Goal: Task Accomplishment & Management: Use online tool/utility

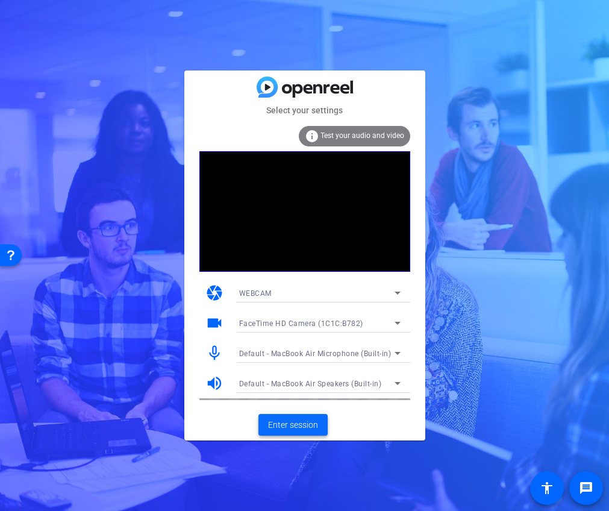
click at [285, 421] on span "Enter session" at bounding box center [293, 425] width 50 height 13
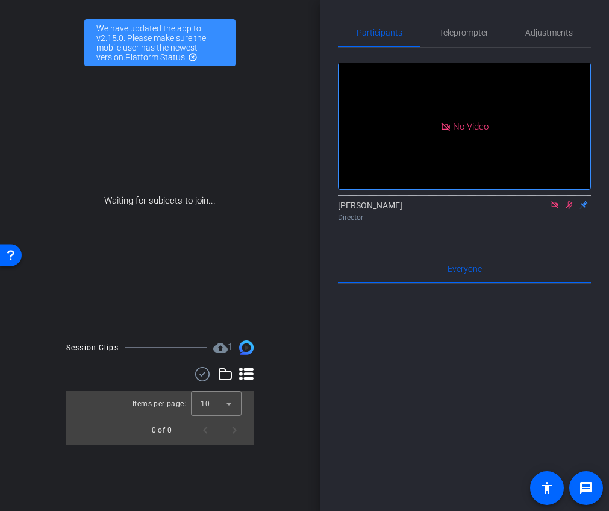
click at [555, 209] on icon at bounding box center [555, 205] width 10 height 8
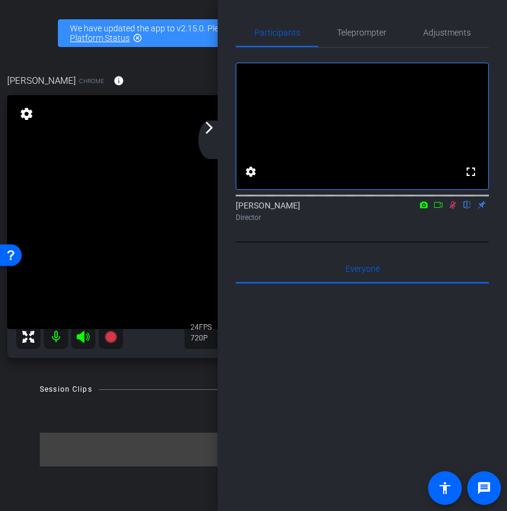
click at [452, 209] on icon at bounding box center [453, 205] width 10 height 8
click at [214, 135] on div "arrow_back_ios_new arrow_forward_ios" at bounding box center [210, 140] width 25 height 39
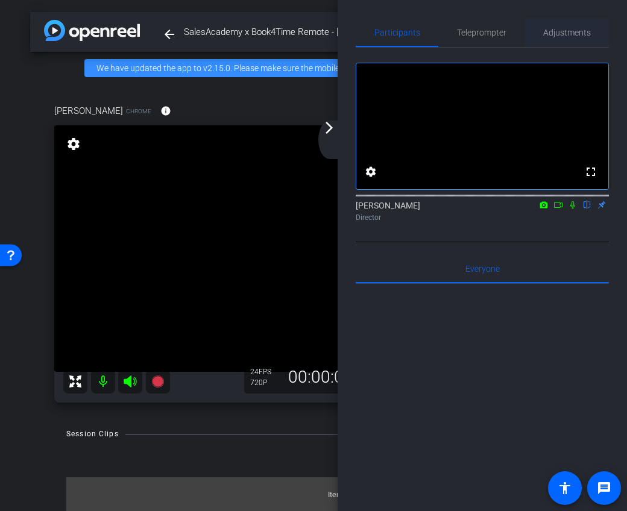
click at [559, 37] on span "Adjustments" at bounding box center [567, 32] width 48 height 8
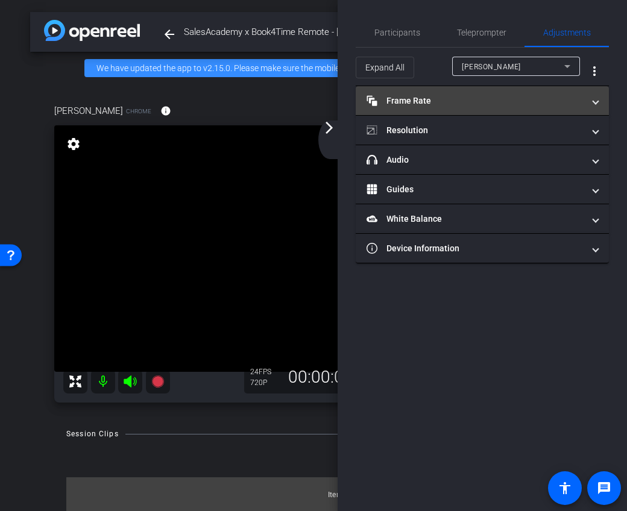
click at [441, 101] on mat-panel-title "Frame Rate Frame Rate" at bounding box center [474, 101] width 217 height 13
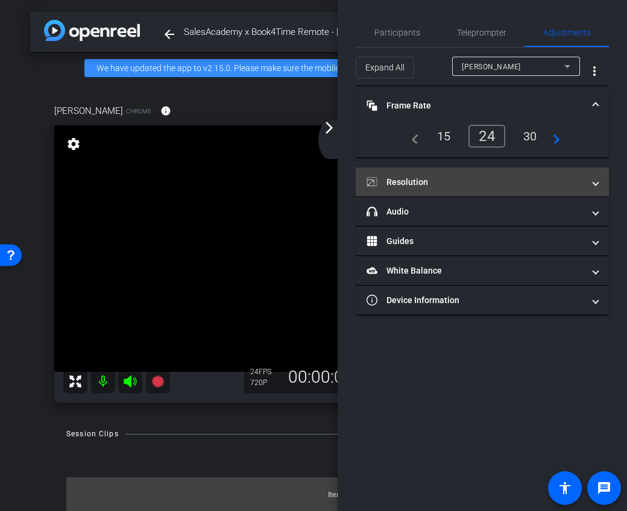
click at [469, 172] on mat-expansion-panel-header "Resolution" at bounding box center [482, 182] width 253 height 29
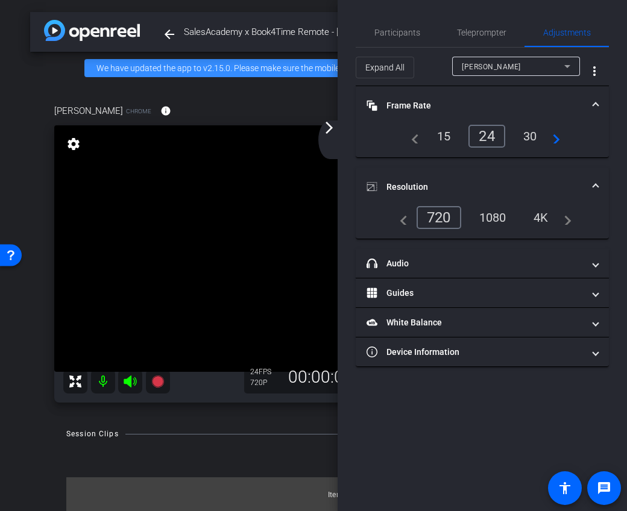
click at [506, 213] on div "1080" at bounding box center [492, 217] width 45 height 20
click at [503, 174] on mat-expansion-panel-header "Resolution" at bounding box center [482, 187] width 253 height 39
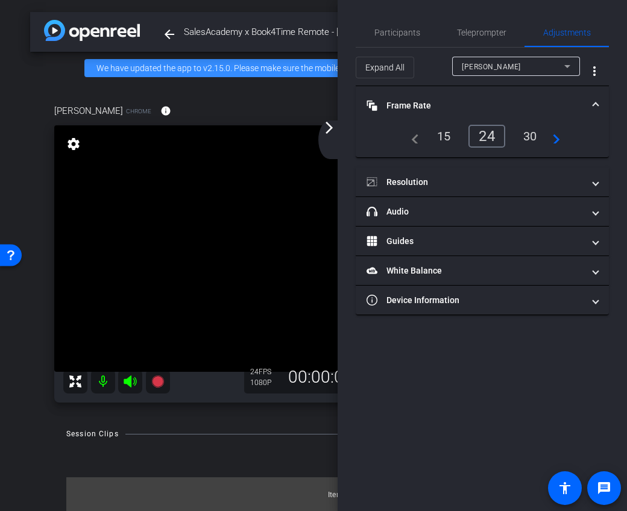
click at [492, 102] on mat-panel-title "Frame Rate Frame Rate" at bounding box center [474, 105] width 217 height 13
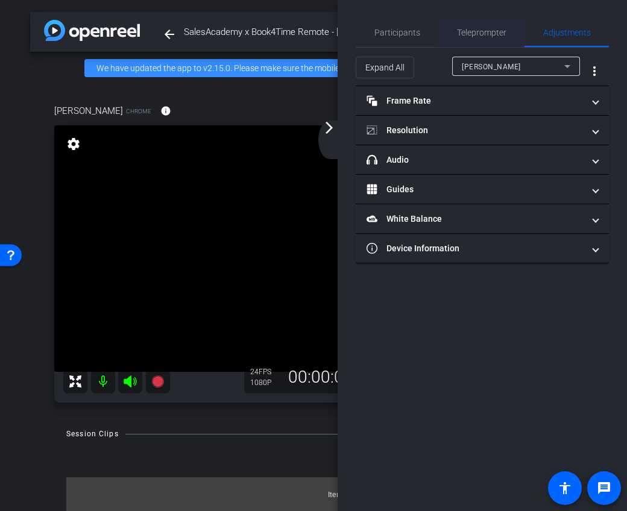
click at [472, 28] on span "Teleprompter" at bounding box center [481, 32] width 49 height 8
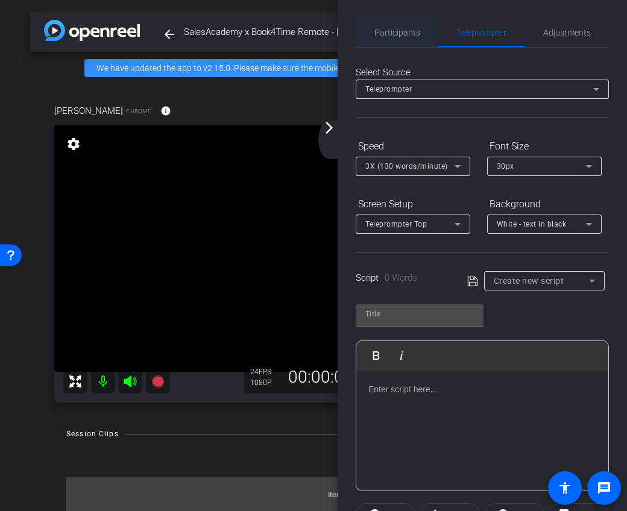
click at [392, 30] on span "Participants" at bounding box center [397, 32] width 46 height 8
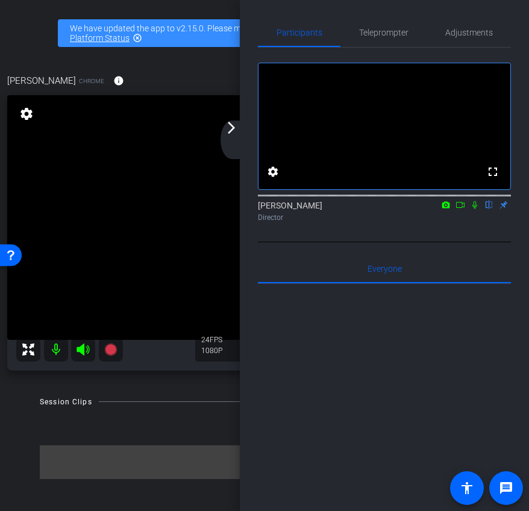
click at [234, 136] on div "arrow_back_ios_new arrow_forward_ios" at bounding box center [233, 140] width 25 height 39
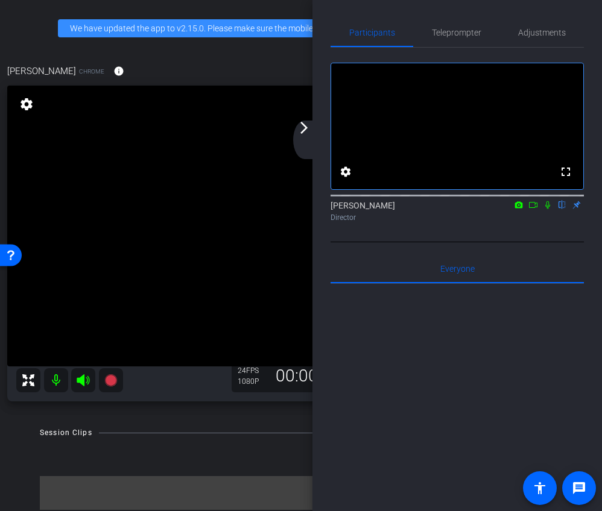
click at [536, 209] on icon at bounding box center [533, 205] width 10 height 8
click at [545, 209] on icon at bounding box center [547, 205] width 10 height 8
click at [304, 118] on video at bounding box center [288, 226] width 562 height 281
click at [532, 209] on icon at bounding box center [533, 205] width 10 height 8
click at [306, 137] on div "arrow_back_ios_new arrow_forward_ios" at bounding box center [305, 140] width 25 height 39
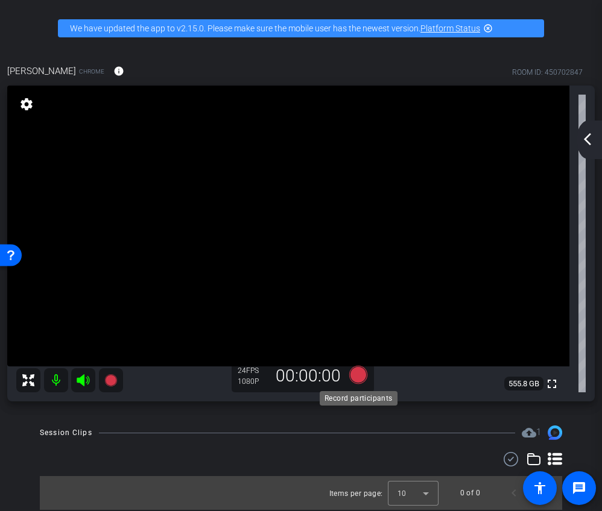
click at [360, 376] on icon at bounding box center [358, 375] width 18 height 18
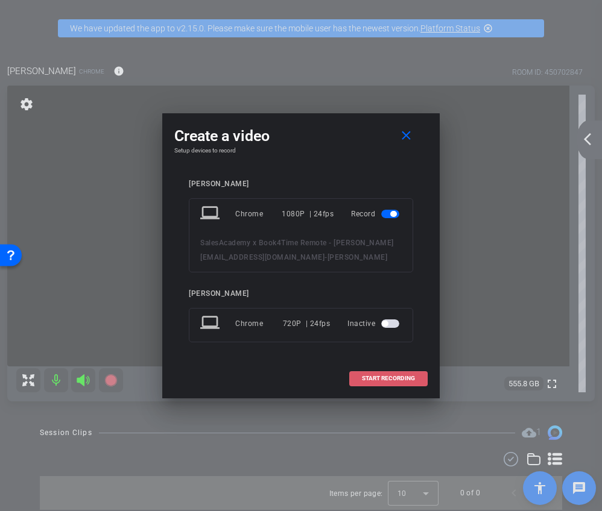
click at [386, 378] on span "START RECORDING" at bounding box center [388, 378] width 53 height 6
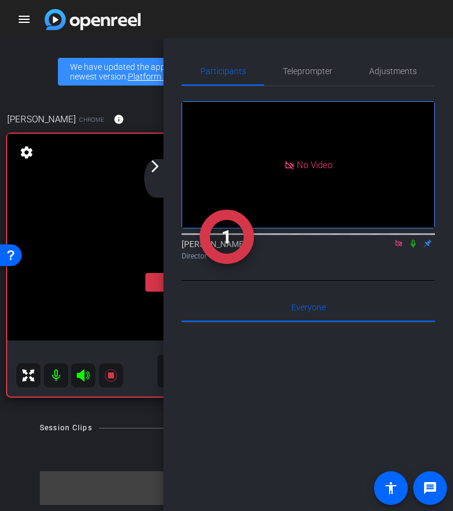
click at [156, 172] on mat-icon "arrow_forward_ios" at bounding box center [155, 166] width 14 height 14
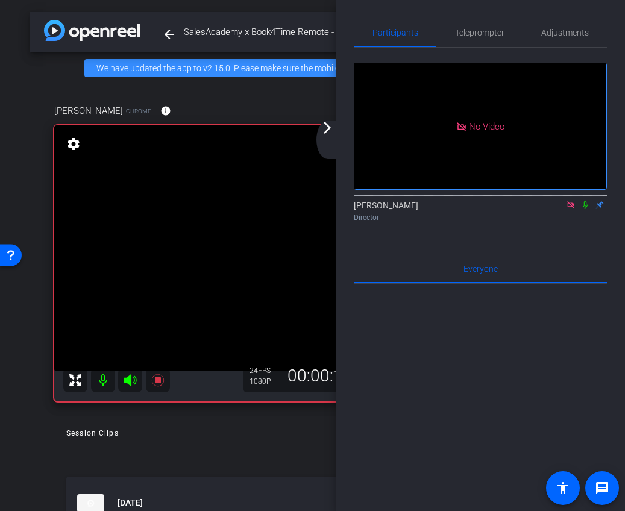
click at [572, 209] on icon at bounding box center [571, 205] width 10 height 8
click at [330, 135] on div "arrow_back_ios_new arrow_forward_ios" at bounding box center [328, 140] width 25 height 39
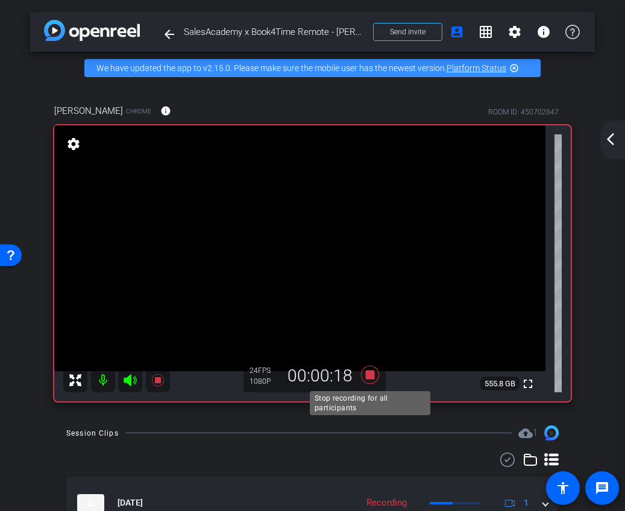
click at [367, 374] on icon at bounding box center [369, 375] width 18 height 18
click at [618, 128] on div "arrow_back_ios_new arrow_forward_ios" at bounding box center [612, 140] width 25 height 39
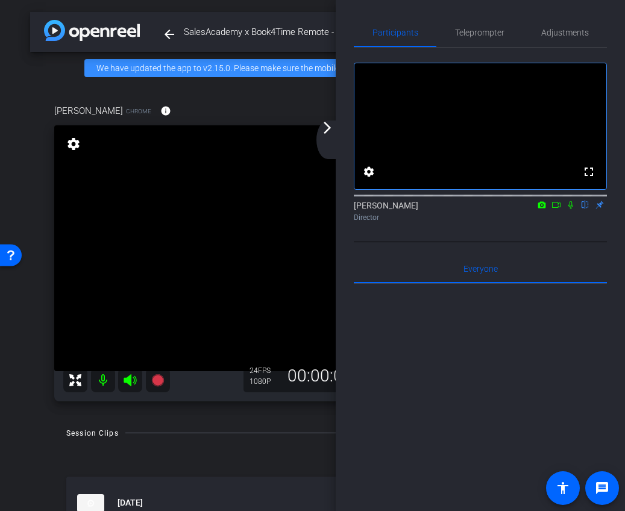
scroll to position [61, 0]
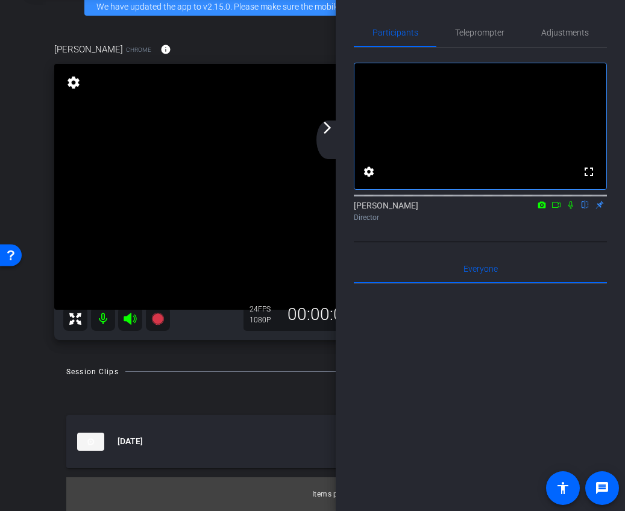
click at [555, 209] on icon at bounding box center [556, 205] width 10 height 8
click at [585, 209] on icon at bounding box center [585, 205] width 10 height 8
click at [330, 138] on div "arrow_back_ios_new arrow_forward_ios" at bounding box center [328, 140] width 25 height 39
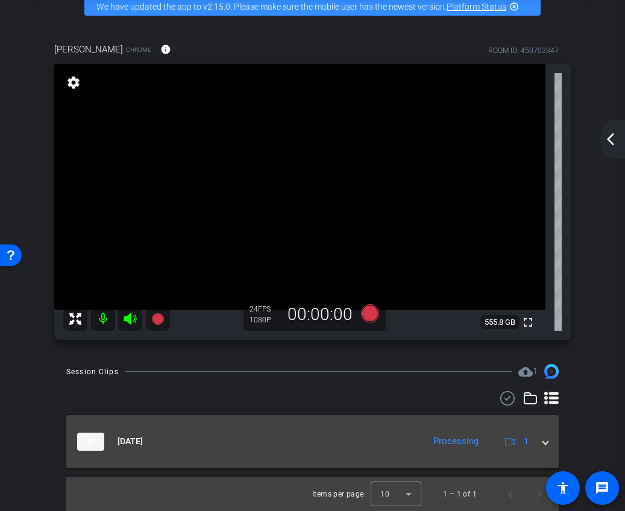
click at [544, 442] on span at bounding box center [545, 441] width 5 height 13
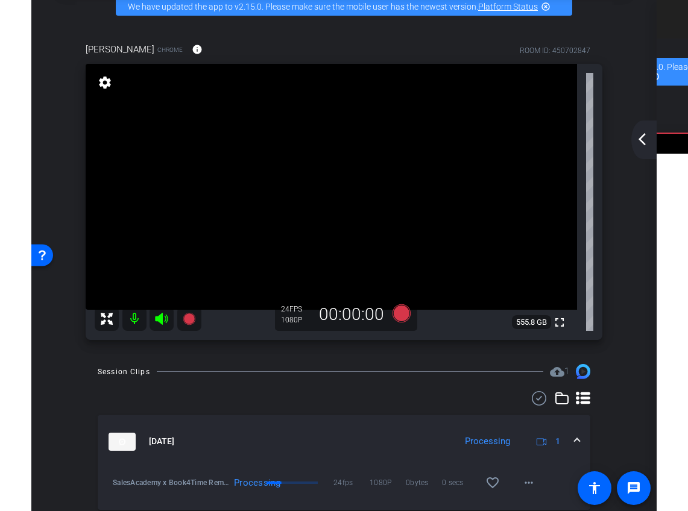
scroll to position [103, 0]
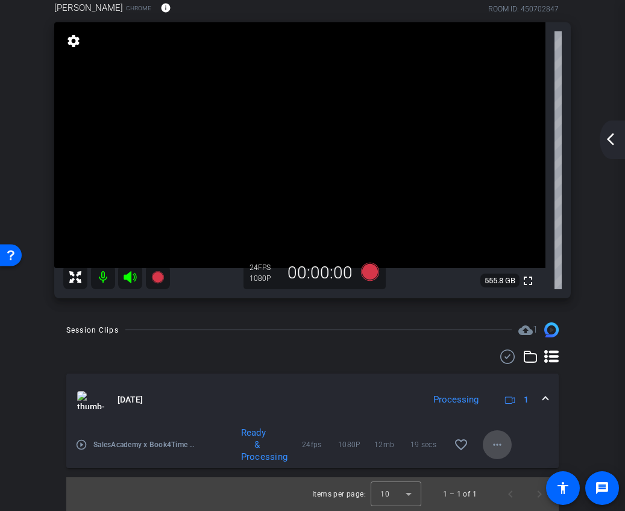
click at [508, 443] on span at bounding box center [497, 444] width 29 height 29
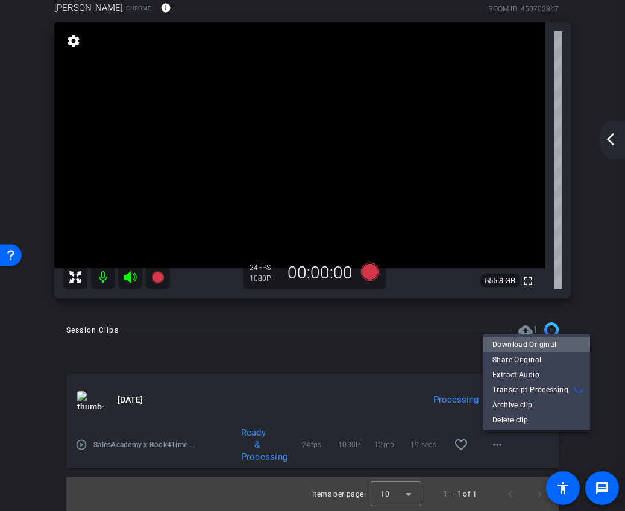
click at [535, 341] on span "Download Original" at bounding box center [536, 344] width 88 height 14
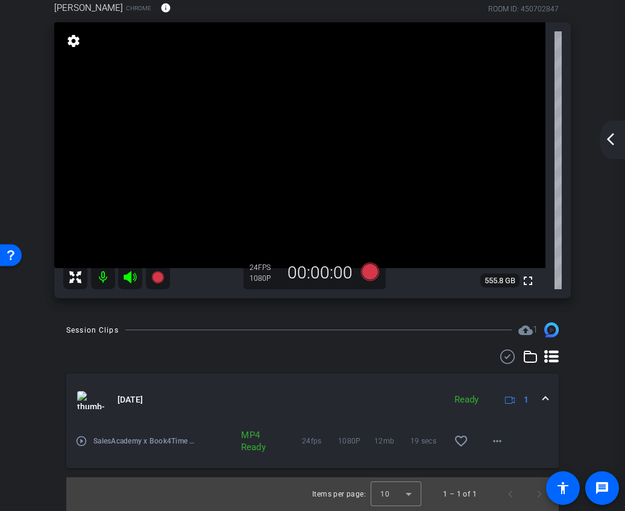
click at [612, 145] on mat-icon "arrow_back_ios_new" at bounding box center [610, 139] width 14 height 14
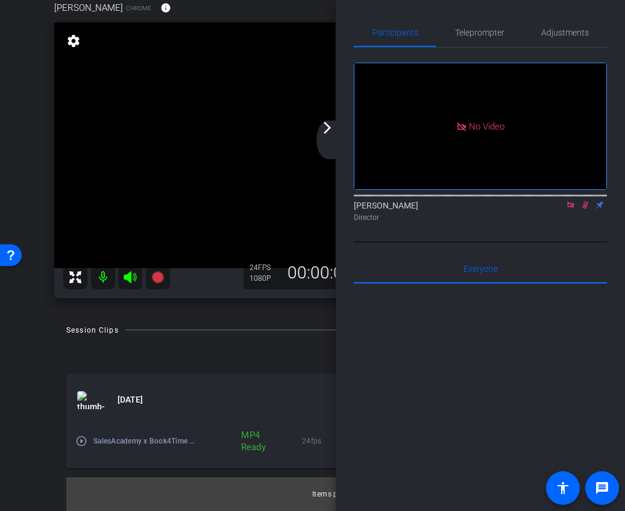
click at [584, 209] on icon at bounding box center [585, 205] width 7 height 8
click at [569, 209] on icon at bounding box center [571, 205] width 10 height 8
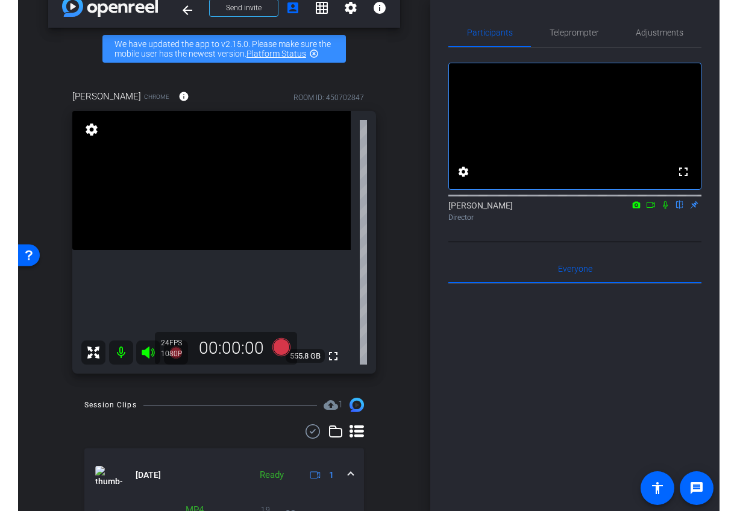
scroll to position [19, 0]
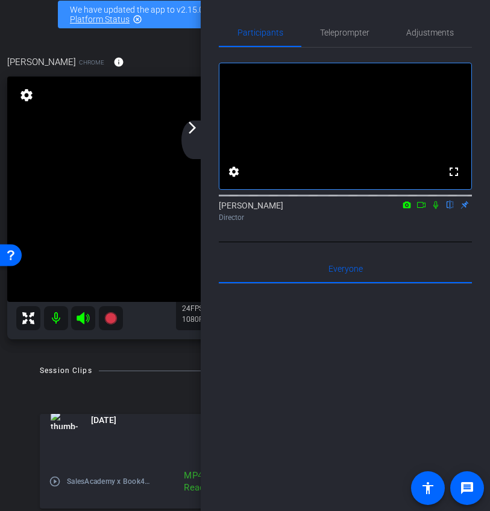
click at [196, 136] on div "arrow_back_ios_new arrow_forward_ios" at bounding box center [193, 140] width 25 height 39
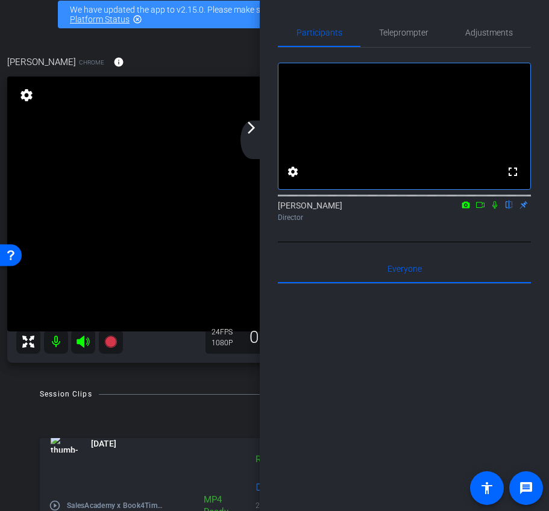
click at [484, 208] on icon at bounding box center [480, 205] width 8 height 6
click at [256, 127] on mat-icon "arrow_forward_ios" at bounding box center [251, 128] width 14 height 14
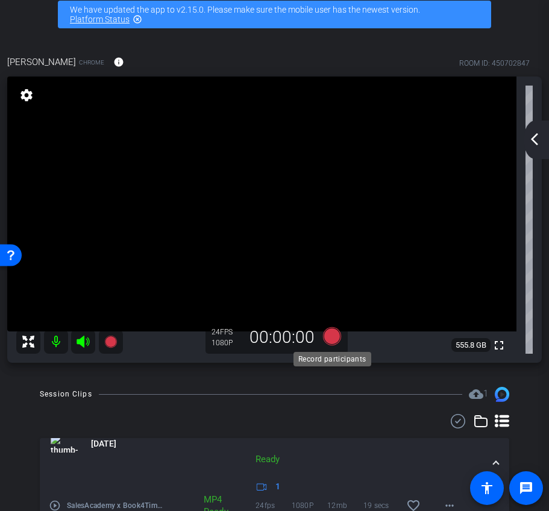
click at [327, 332] on icon at bounding box center [331, 336] width 18 height 18
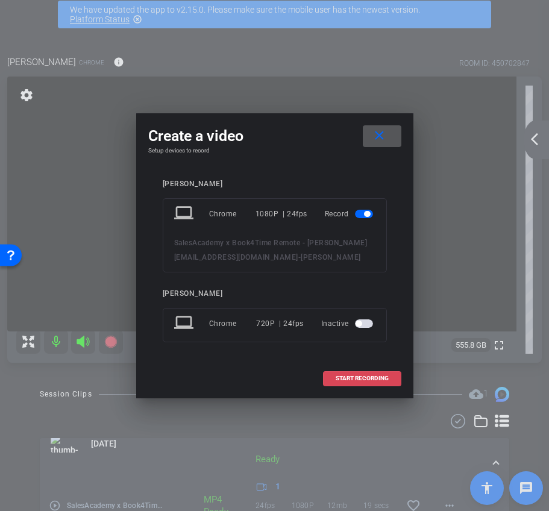
click at [377, 381] on span "START RECORDING" at bounding box center [362, 378] width 53 height 6
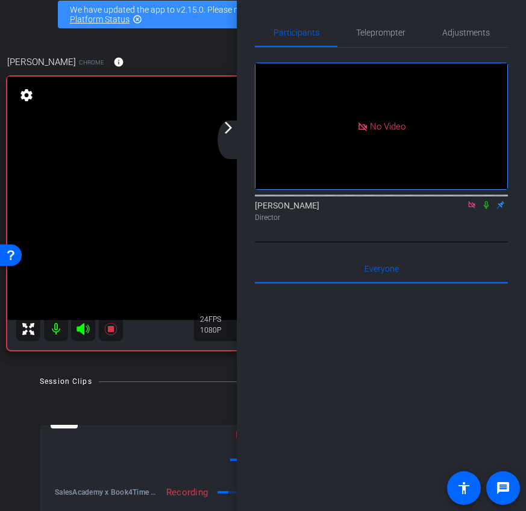
click at [222, 134] on mat-icon "arrow_forward_ios" at bounding box center [228, 128] width 14 height 14
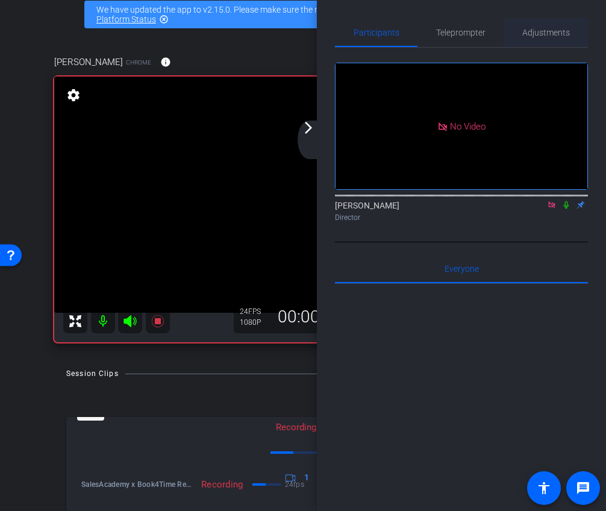
click at [553, 28] on span "Adjustments" at bounding box center [547, 32] width 48 height 8
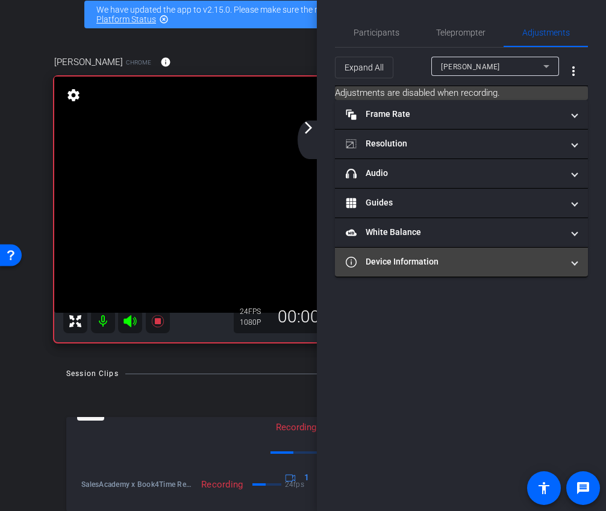
click at [513, 268] on mat-panel-title "Device Information" at bounding box center [454, 262] width 217 height 13
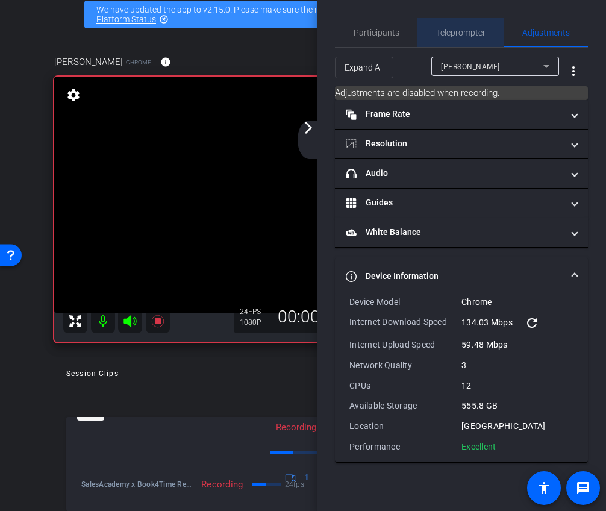
click at [470, 31] on span "Teleprompter" at bounding box center [460, 32] width 49 height 8
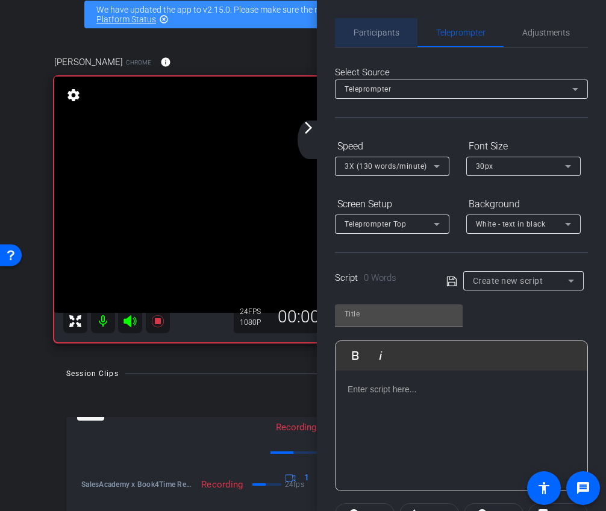
click at [389, 30] on span "Participants" at bounding box center [377, 32] width 46 height 8
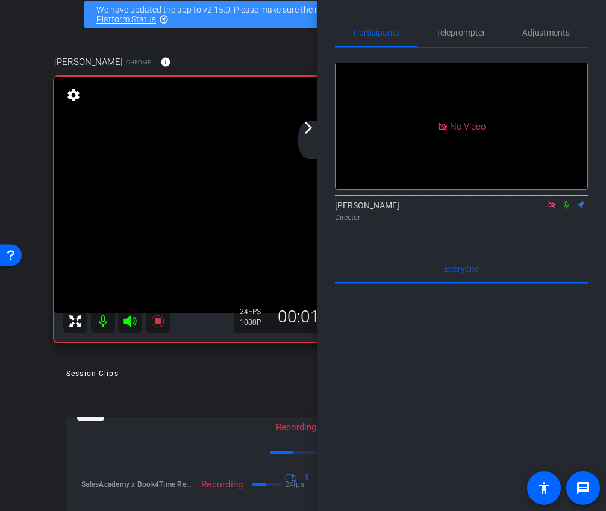
click at [303, 133] on mat-icon "arrow_forward_ios" at bounding box center [308, 128] width 14 height 14
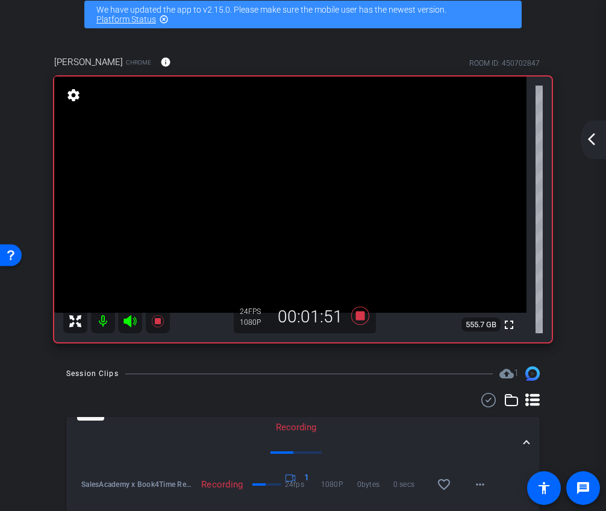
click at [597, 144] on mat-icon "arrow_back_ios_new" at bounding box center [592, 139] width 14 height 14
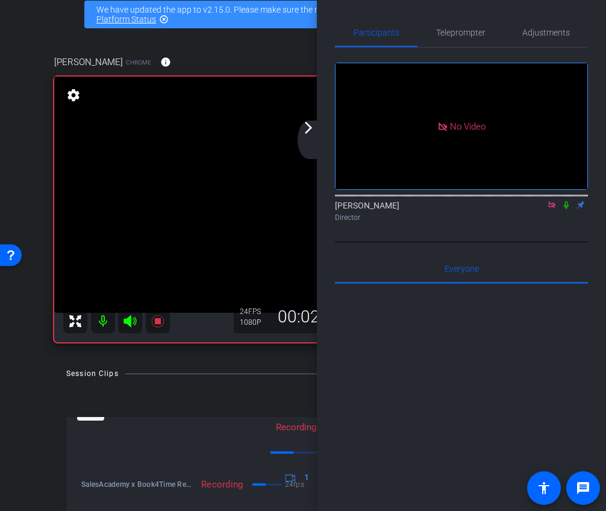
click at [567, 201] on icon at bounding box center [567, 205] width 10 height 8
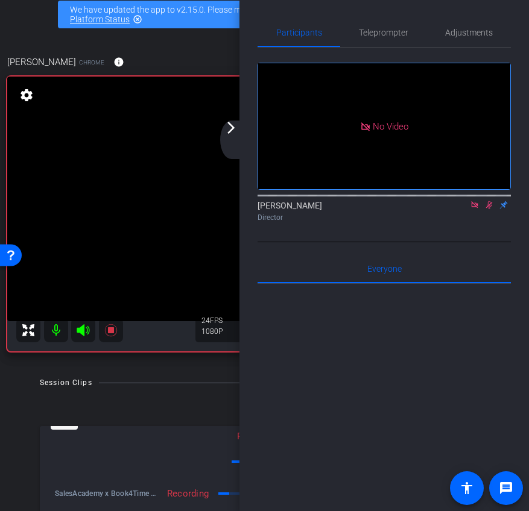
click at [491, 201] on icon at bounding box center [489, 205] width 7 height 8
click at [489, 201] on icon at bounding box center [488, 205] width 5 height 8
click at [230, 127] on mat-icon "arrow_forward_ios" at bounding box center [231, 128] width 14 height 14
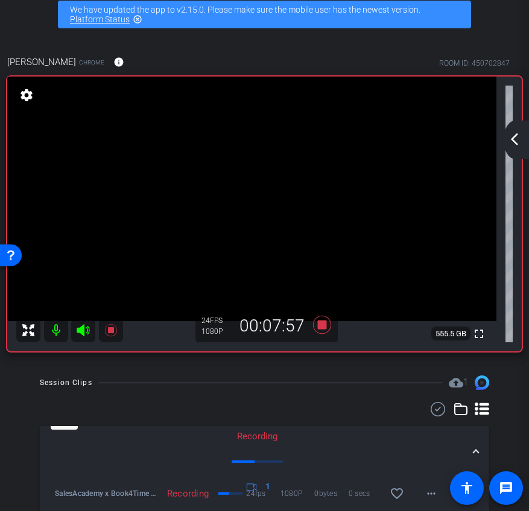
click at [510, 142] on mat-icon "arrow_back_ios_new" at bounding box center [514, 139] width 14 height 14
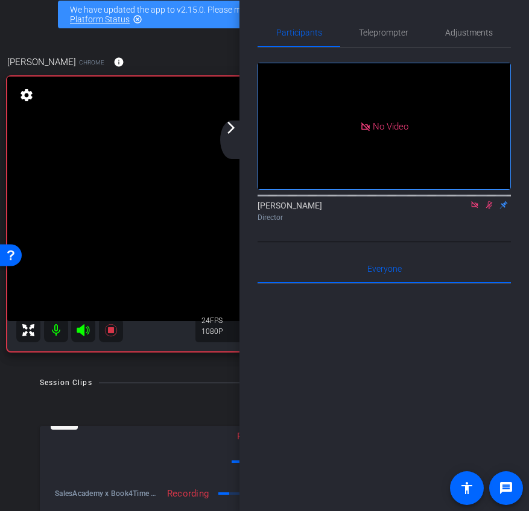
click at [488, 201] on icon at bounding box center [489, 205] width 7 height 8
click at [488, 201] on icon at bounding box center [488, 205] width 5 height 8
click at [488, 201] on icon at bounding box center [489, 205] width 7 height 8
click at [488, 201] on icon at bounding box center [489, 205] width 10 height 8
click at [236, 132] on mat-icon "arrow_forward_ios" at bounding box center [231, 128] width 14 height 14
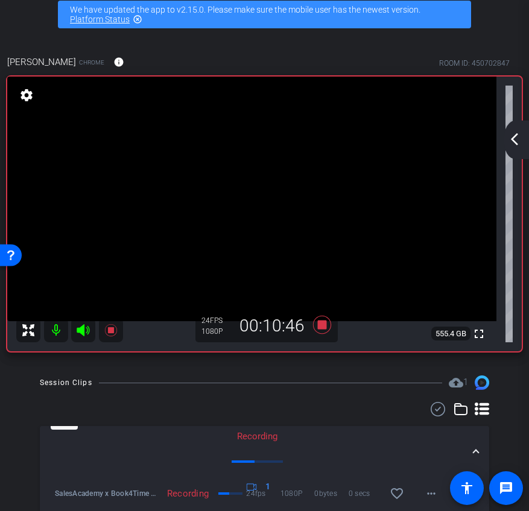
click at [509, 143] on mat-icon "arrow_back_ios_new" at bounding box center [514, 139] width 14 height 14
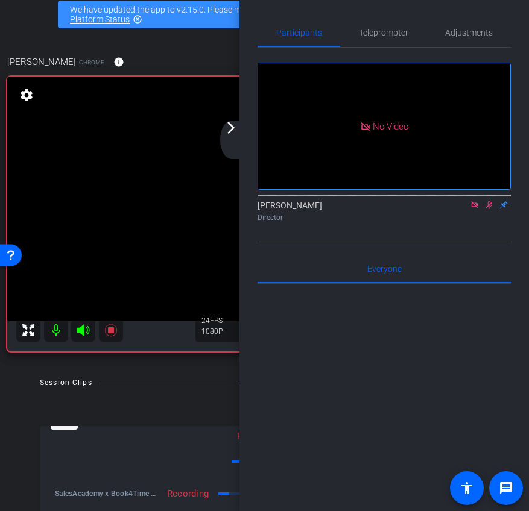
click at [489, 201] on icon at bounding box center [489, 205] width 10 height 8
click at [236, 132] on mat-icon "arrow_forward_ios" at bounding box center [231, 128] width 14 height 14
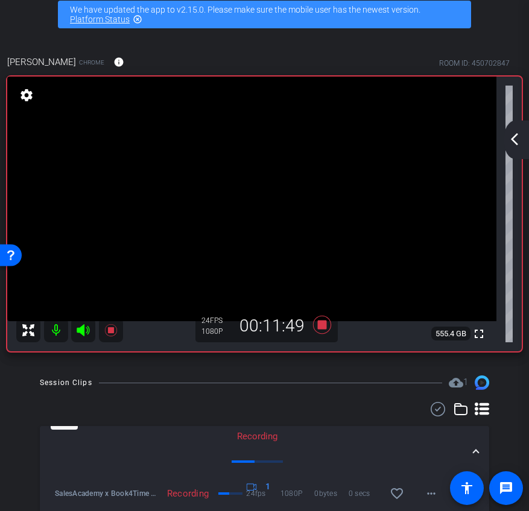
click at [514, 130] on div "arrow_back_ios_new arrow_forward_ios" at bounding box center [515, 140] width 25 height 39
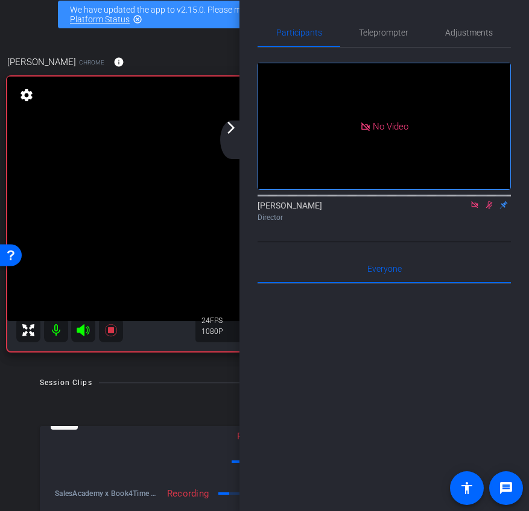
click at [488, 201] on icon at bounding box center [489, 205] width 10 height 8
click at [490, 201] on icon at bounding box center [489, 205] width 10 height 8
click at [486, 201] on icon at bounding box center [489, 205] width 10 height 8
click at [228, 133] on mat-icon "arrow_forward_ios" at bounding box center [231, 128] width 14 height 14
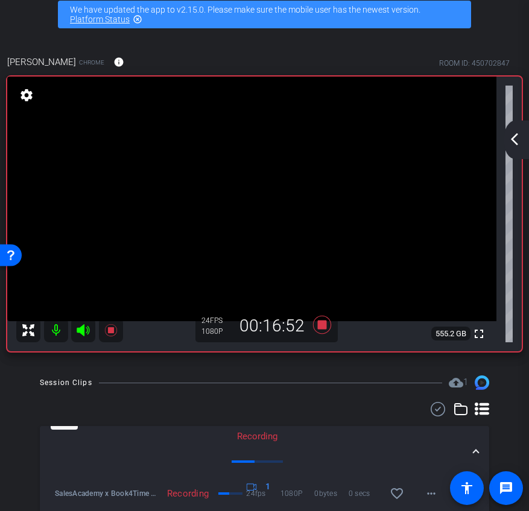
click at [519, 143] on mat-icon "arrow_back_ios_new" at bounding box center [514, 139] width 14 height 14
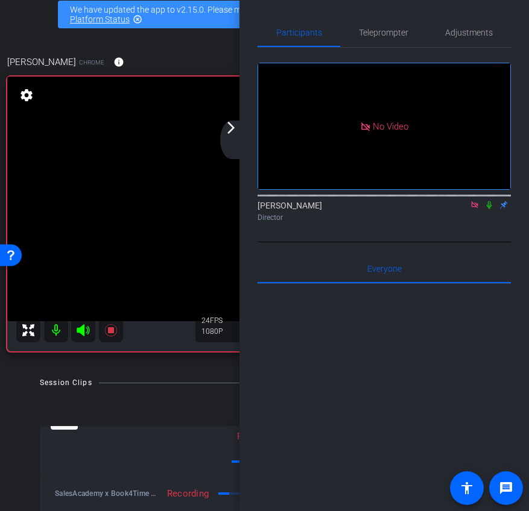
click at [486, 201] on icon at bounding box center [489, 205] width 10 height 8
click at [230, 132] on mat-icon "arrow_forward_ios" at bounding box center [231, 128] width 14 height 14
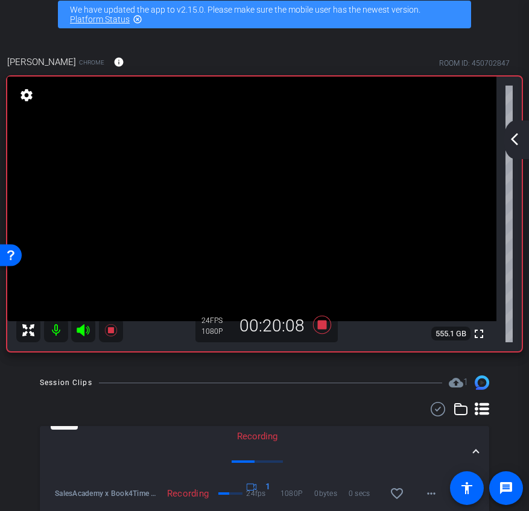
click at [507, 149] on div "arrow_back_ios_new arrow_forward_ios" at bounding box center [515, 140] width 25 height 39
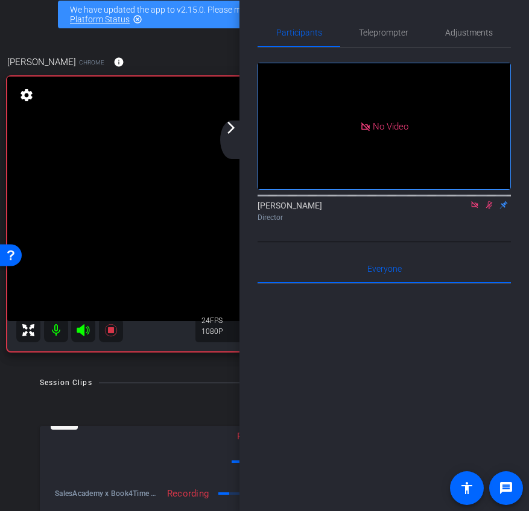
click at [488, 201] on icon at bounding box center [489, 205] width 7 height 8
click at [488, 201] on icon at bounding box center [488, 205] width 5 height 8
click at [491, 201] on icon at bounding box center [489, 205] width 10 height 8
click at [227, 130] on mat-icon "arrow_forward_ios" at bounding box center [231, 128] width 14 height 14
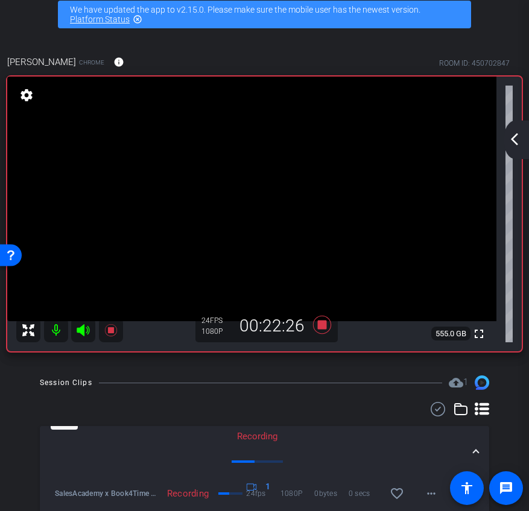
click at [515, 137] on mat-icon "arrow_back_ios_new" at bounding box center [514, 139] width 14 height 14
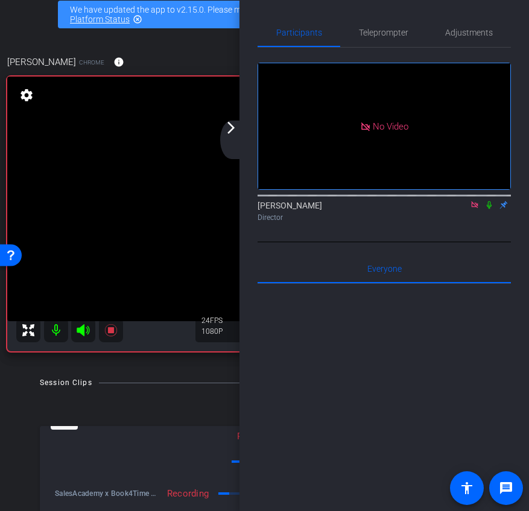
click at [490, 201] on icon at bounding box center [489, 205] width 10 height 8
click at [234, 128] on mat-icon "arrow_forward_ios" at bounding box center [231, 128] width 14 height 14
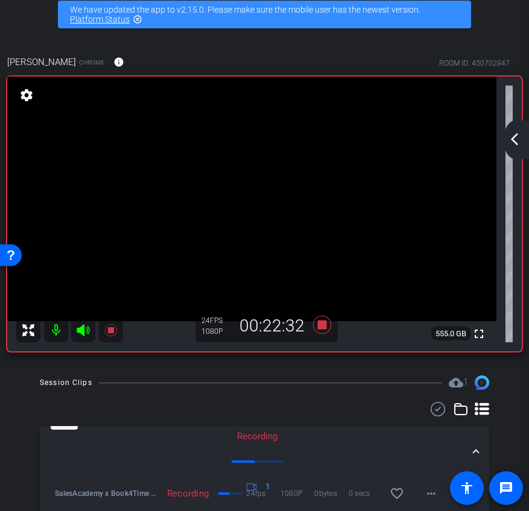
click at [510, 142] on mat-icon "arrow_back_ios_new" at bounding box center [514, 139] width 14 height 14
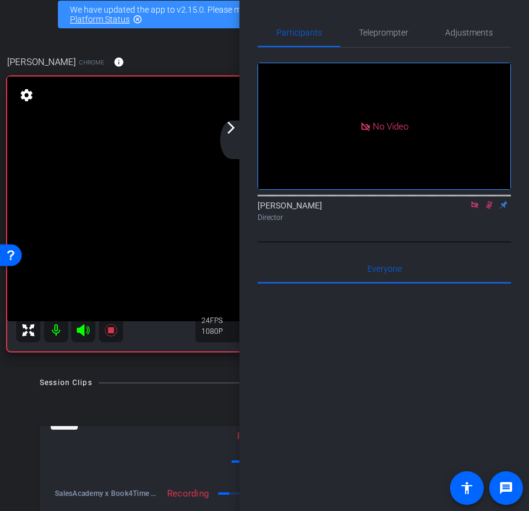
click at [489, 201] on icon at bounding box center [489, 205] width 10 height 8
click at [486, 201] on icon at bounding box center [489, 205] width 10 height 8
click at [236, 130] on mat-icon "arrow_forward_ios" at bounding box center [231, 128] width 14 height 14
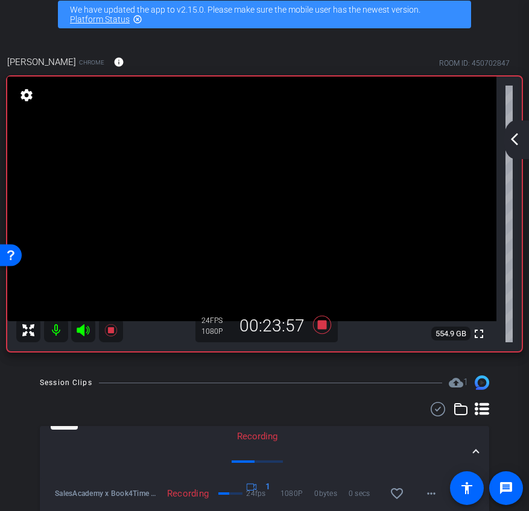
click at [517, 134] on mat-icon "arrow_back_ios_new" at bounding box center [514, 139] width 14 height 14
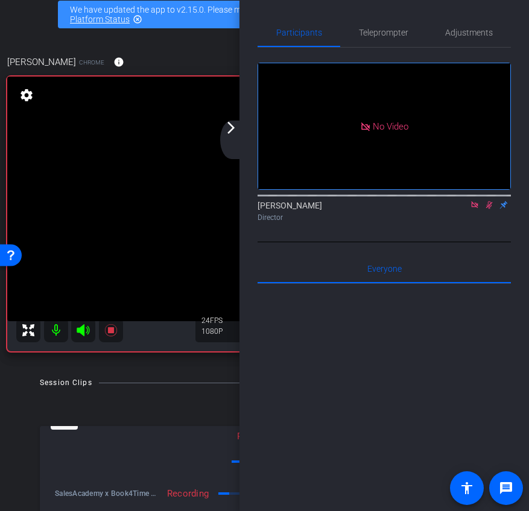
click at [488, 201] on icon at bounding box center [489, 205] width 10 height 8
click at [231, 133] on mat-icon "arrow_forward_ios" at bounding box center [231, 128] width 14 height 14
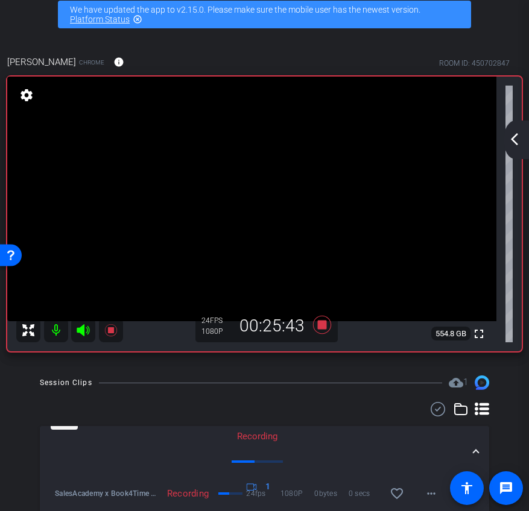
click at [515, 142] on mat-icon "arrow_back_ios_new" at bounding box center [514, 139] width 14 height 14
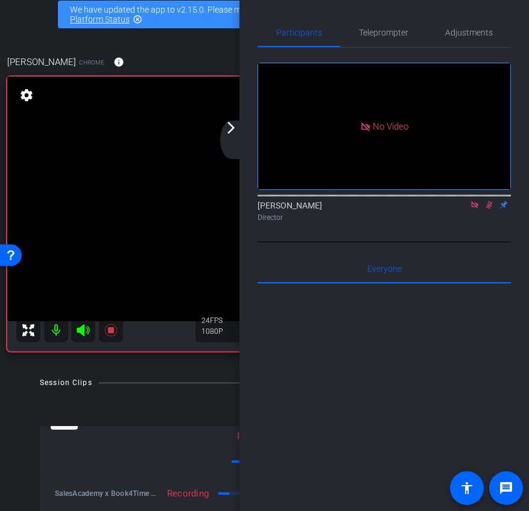
click at [489, 201] on icon at bounding box center [489, 205] width 10 height 8
click at [226, 130] on mat-icon "arrow_forward_ios" at bounding box center [231, 128] width 14 height 14
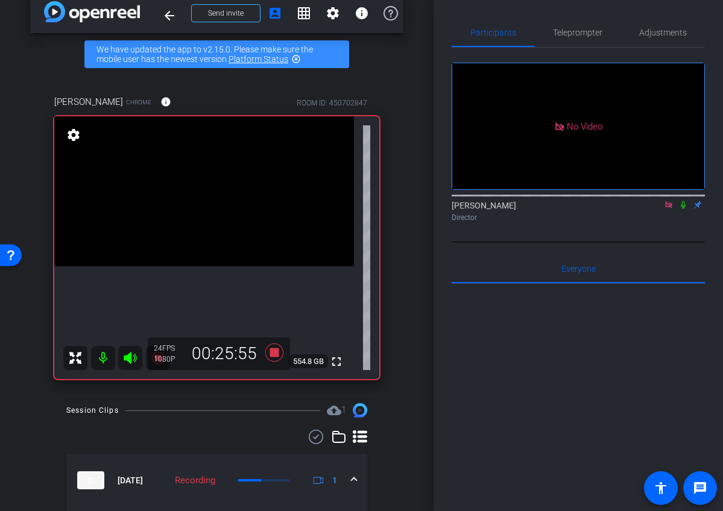
click at [669, 201] on icon at bounding box center [669, 205] width 10 height 8
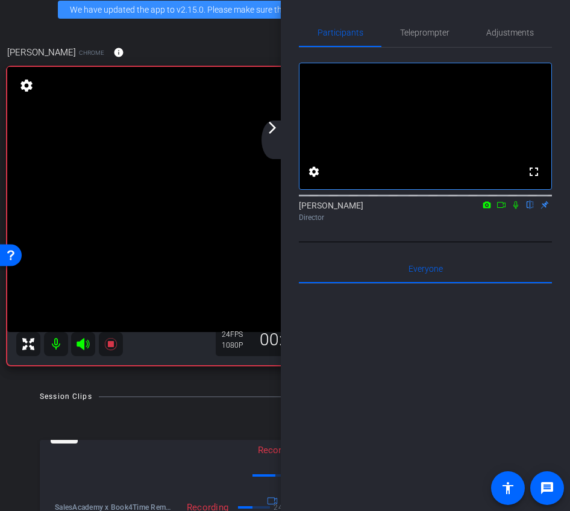
click at [503, 208] on icon at bounding box center [501, 205] width 8 height 6
click at [266, 145] on div "arrow_back_ios_new arrow_forward_ios" at bounding box center [274, 140] width 25 height 39
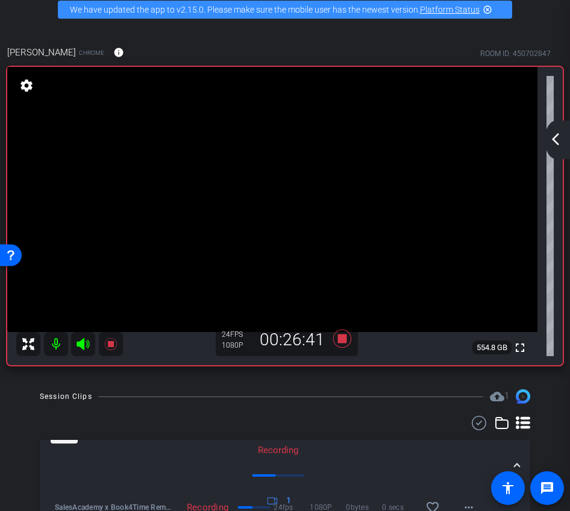
click at [550, 140] on mat-icon "arrow_back_ios_new" at bounding box center [555, 139] width 14 height 14
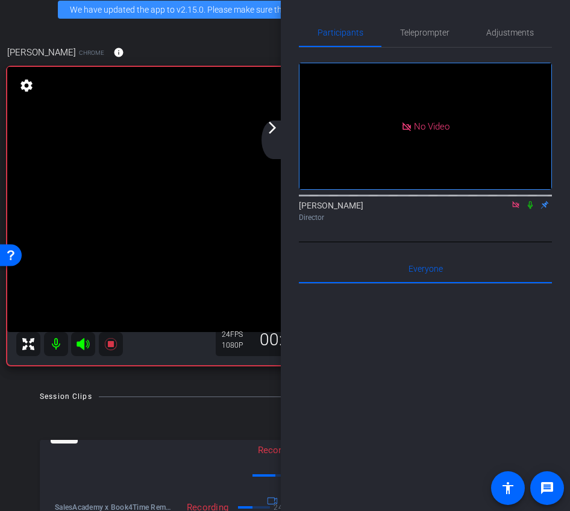
click at [530, 209] on icon at bounding box center [531, 205] width 10 height 8
click at [532, 223] on div "[PERSON_NAME] Director" at bounding box center [425, 212] width 253 height 24
click at [529, 209] on icon at bounding box center [531, 205] width 10 height 8
click at [532, 209] on icon at bounding box center [531, 205] width 10 height 8
click at [280, 131] on div "arrow_back_ios_new arrow_forward_ios" at bounding box center [274, 140] width 25 height 39
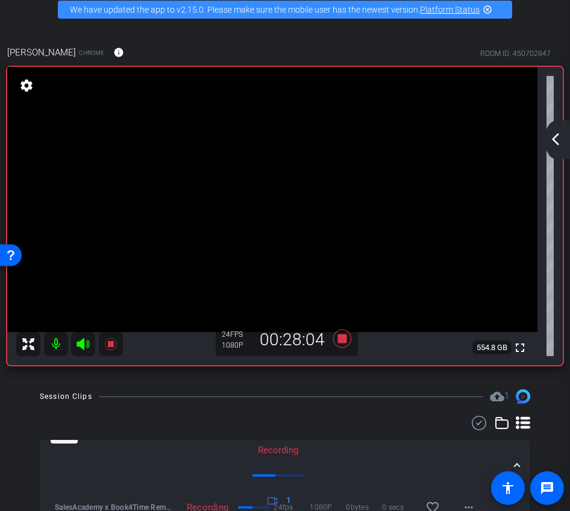
click at [553, 134] on mat-icon "arrow_back_ios_new" at bounding box center [555, 139] width 14 height 14
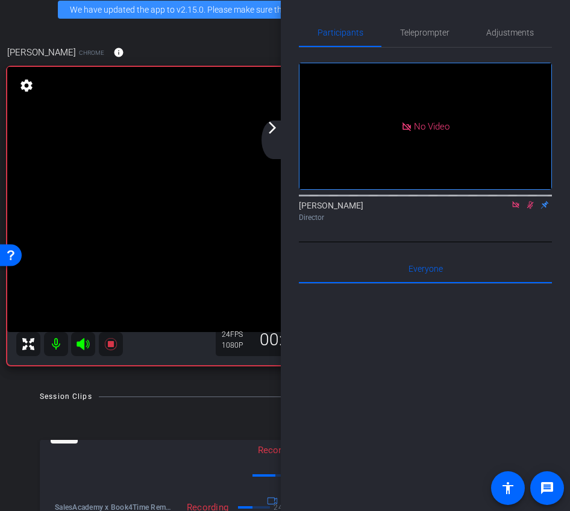
click at [274, 136] on div "arrow_back_ios_new arrow_forward_ios" at bounding box center [274, 140] width 25 height 39
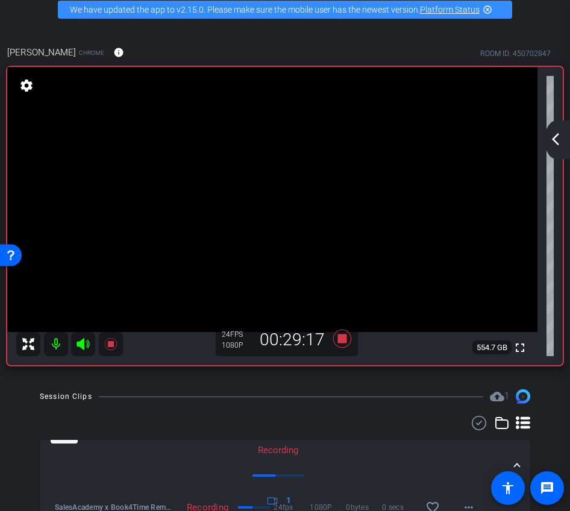
click at [560, 131] on div "arrow_back_ios_new arrow_forward_ios" at bounding box center [557, 140] width 25 height 39
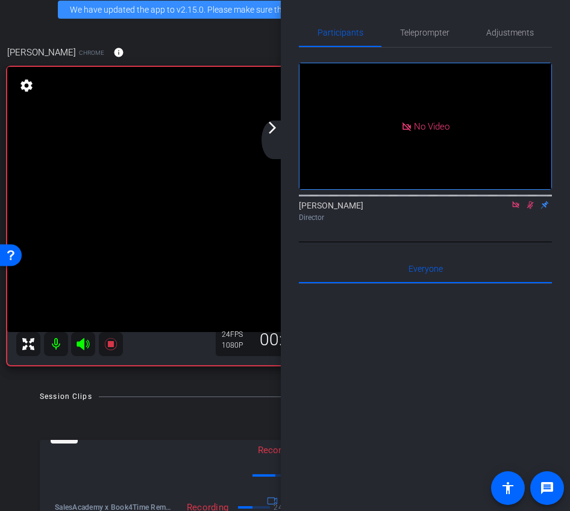
click at [529, 209] on icon at bounding box center [531, 205] width 10 height 8
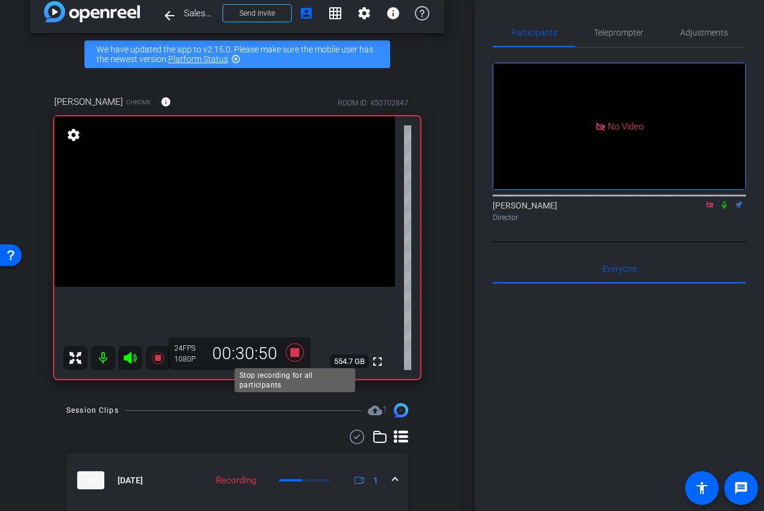
click at [295, 353] on icon at bounding box center [294, 353] width 18 height 18
click at [709, 208] on icon at bounding box center [709, 204] width 7 height 7
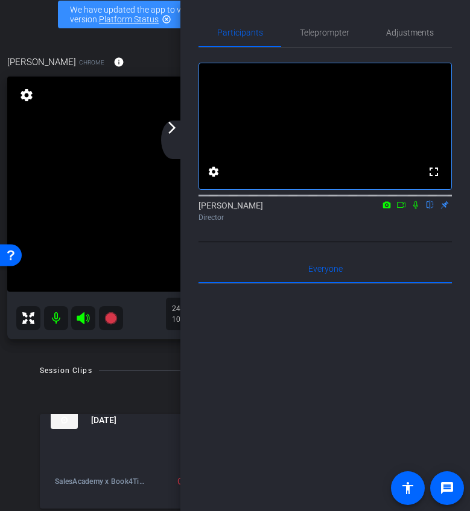
click at [180, 130] on div "arrow_back_ios_new arrow_forward_ios" at bounding box center [173, 140] width 25 height 39
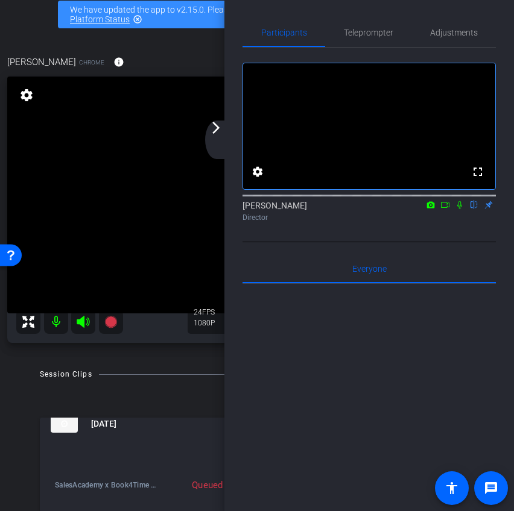
click at [224, 148] on div "arrow_back_ios_new arrow_forward_ios" at bounding box center [217, 140] width 25 height 39
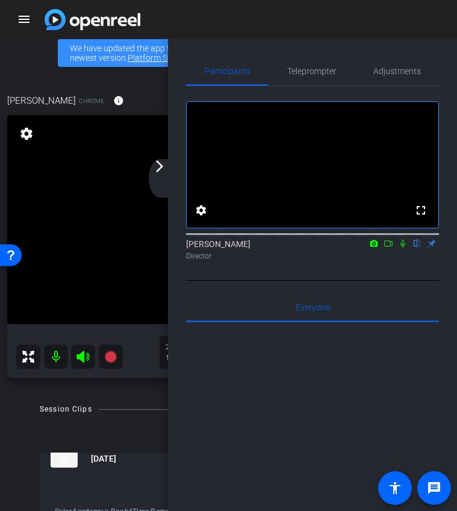
click at [162, 176] on div "arrow_back_ios_new arrow_forward_ios" at bounding box center [161, 178] width 25 height 39
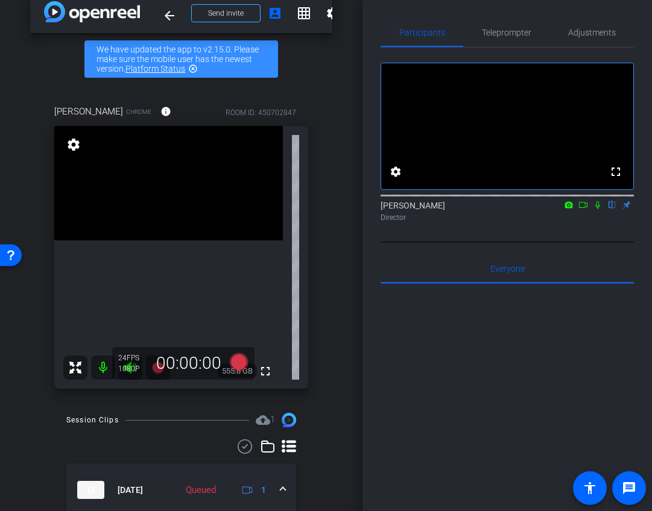
click at [585, 209] on icon at bounding box center [583, 205] width 10 height 8
click at [612, 209] on icon at bounding box center [612, 205] width 10 height 8
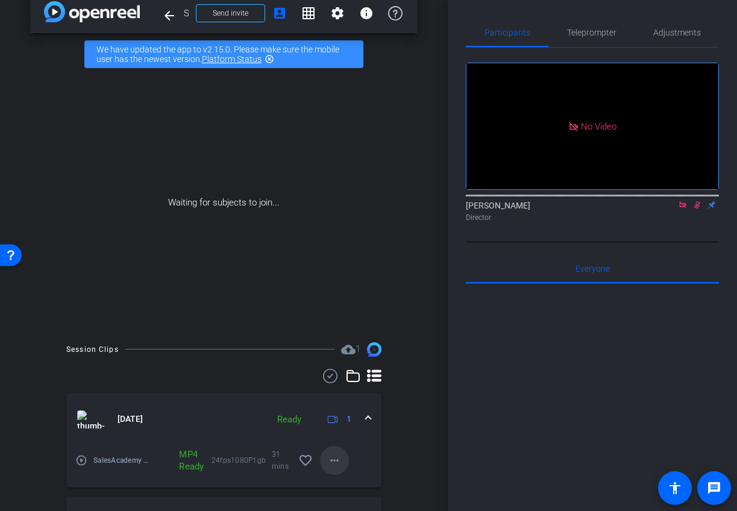
click at [332, 456] on mat-icon "more_horiz" at bounding box center [334, 460] width 14 height 14
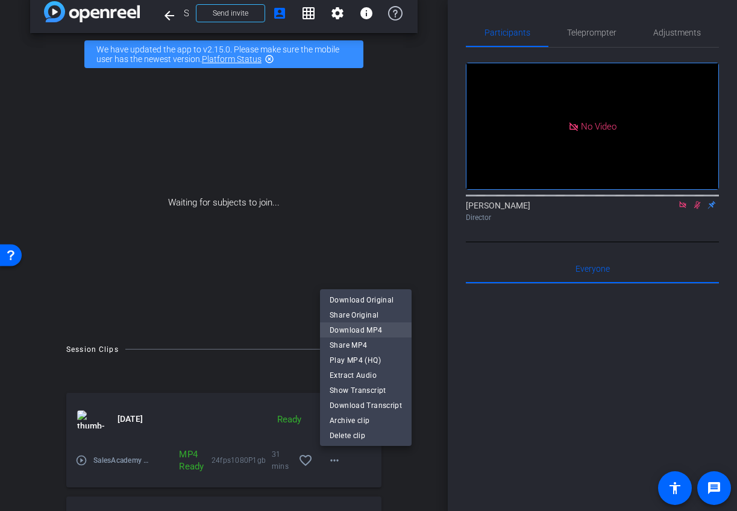
click at [363, 333] on span "Download MP4" at bounding box center [366, 329] width 72 height 14
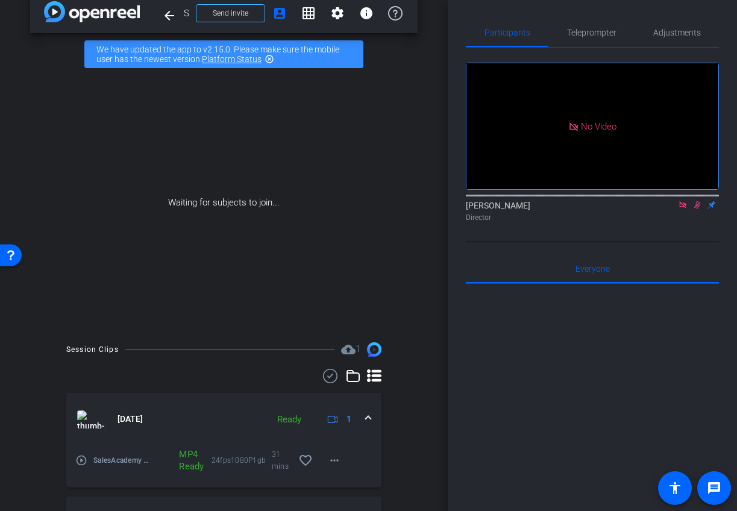
scroll to position [100, 0]
